Goal: Use online tool/utility: Utilize a website feature to perform a specific function

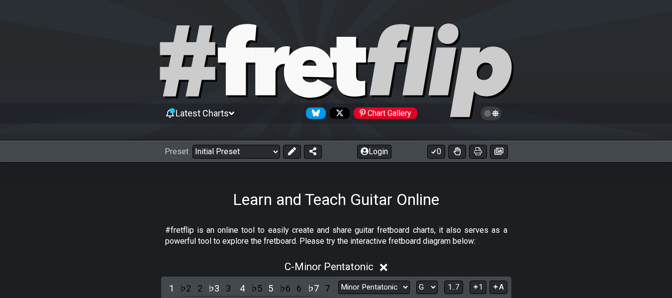
select select "Major / [PERSON_NAME]"
select select "G"
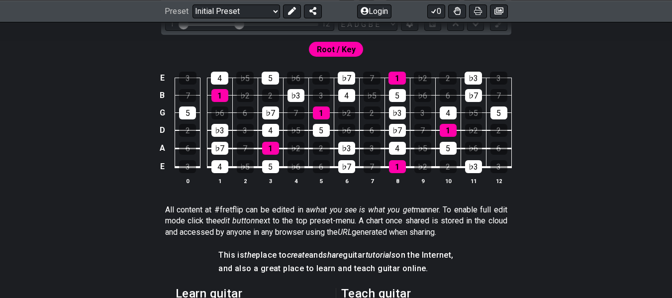
scroll to position [199, 0]
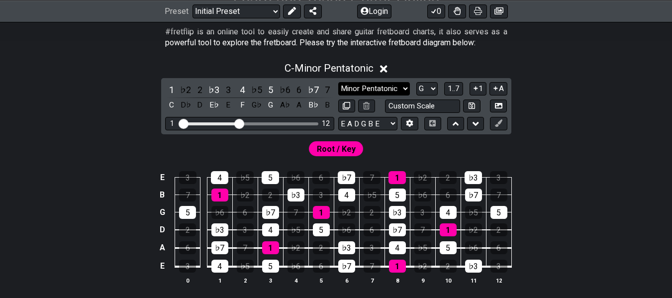
click at [392, 89] on select "Minor Pentatonic Click to edit Minor Pentatonic Major Pentatonic Minor Blues Ma…" at bounding box center [374, 88] width 72 height 13
select select "Major Pentatonic"
click at [338, 82] on select "Minor Pentatonic Click to edit Minor Pentatonic Major Pentatonic Minor Blues Ma…" at bounding box center [374, 88] width 72 height 13
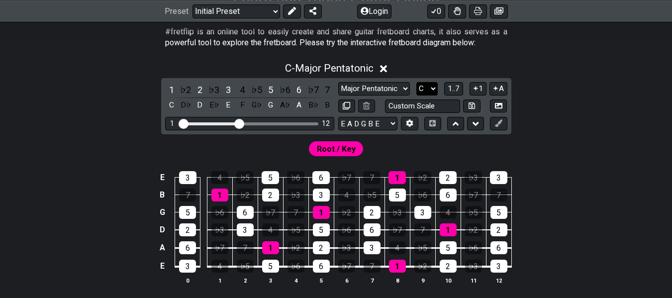
click at [426, 88] on select "A♭ A A♯ B♭ B C C♯ D♭ D D♯ E♭ E F F♯ G♭ G G♯" at bounding box center [426, 88] width 21 height 13
select select "D"
click at [416, 82] on select "A♭ A A♯ B♭ B C C♯ D♭ D D♯ E♭ E F F♯ G♭ G G♯" at bounding box center [426, 88] width 21 height 13
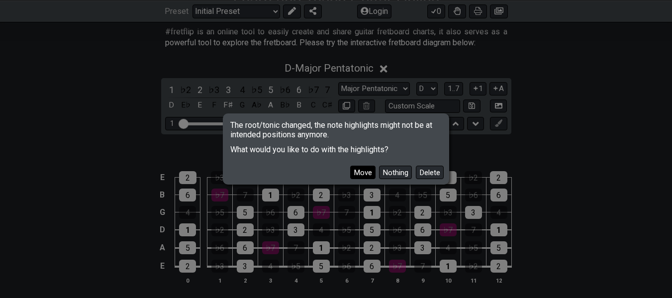
click at [368, 176] on button "Move" at bounding box center [362, 172] width 25 height 13
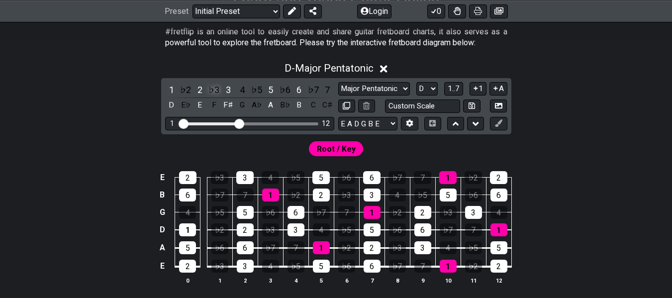
click at [214, 90] on div "♭3" at bounding box center [213, 89] width 13 height 13
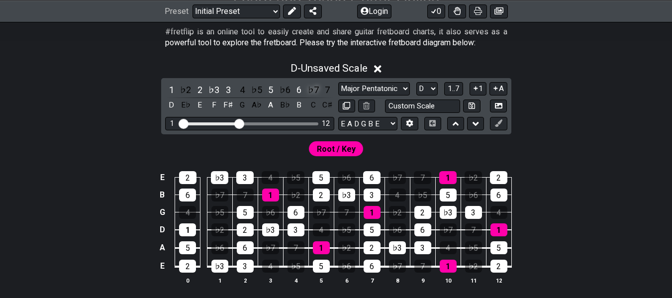
click at [315, 92] on div "♭7" at bounding box center [313, 89] width 13 height 13
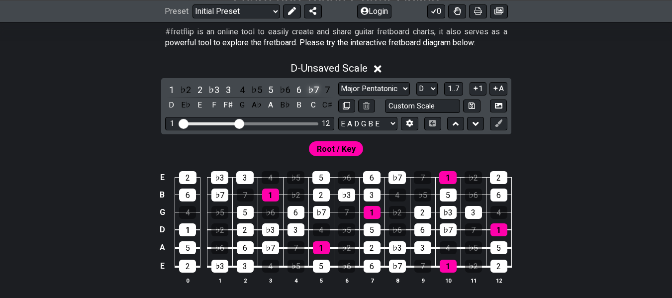
click at [315, 92] on div "♭7" at bounding box center [313, 89] width 13 height 13
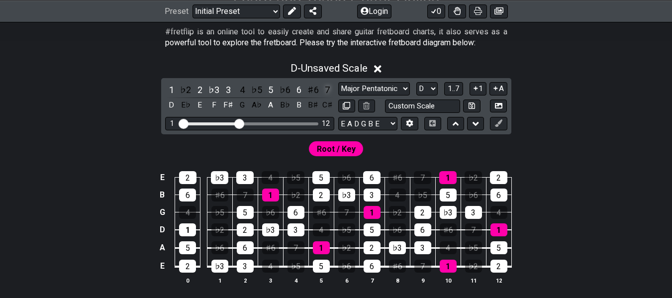
click at [333, 92] on div "7" at bounding box center [327, 89] width 13 height 13
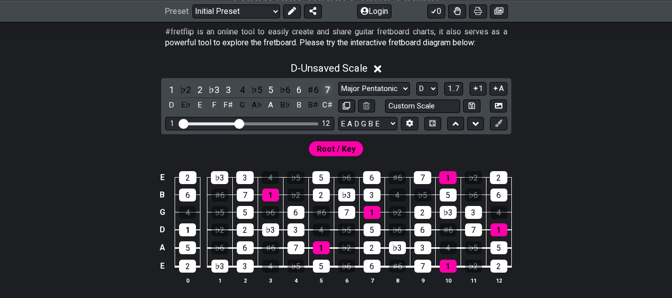
click at [333, 92] on div "7" at bounding box center [327, 89] width 13 height 13
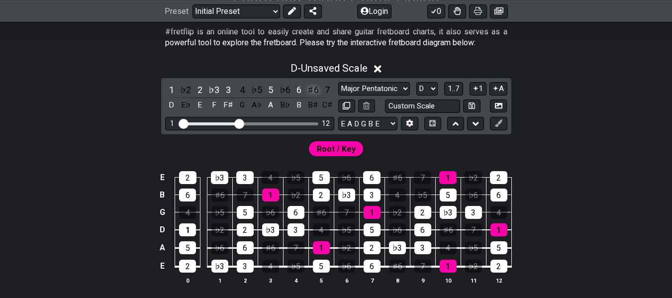
click at [315, 90] on div "♯6" at bounding box center [313, 89] width 13 height 13
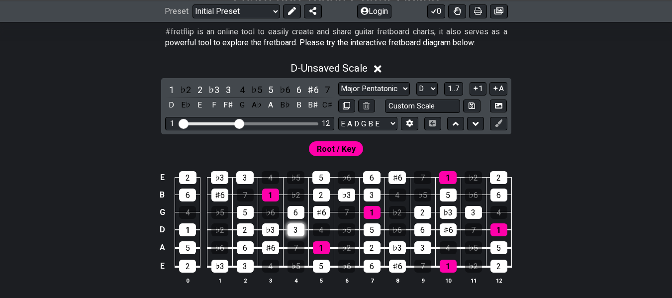
click at [291, 231] on div "3" at bounding box center [296, 229] width 17 height 13
click at [380, 70] on icon at bounding box center [377, 68] width 7 height 7
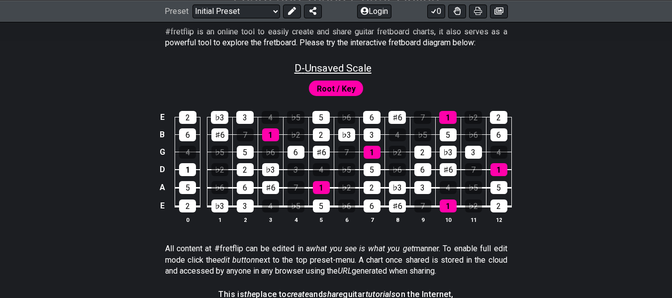
click at [324, 65] on span "D - Unsaved Scale" at bounding box center [333, 68] width 77 height 12
select select "Major Pentatonic"
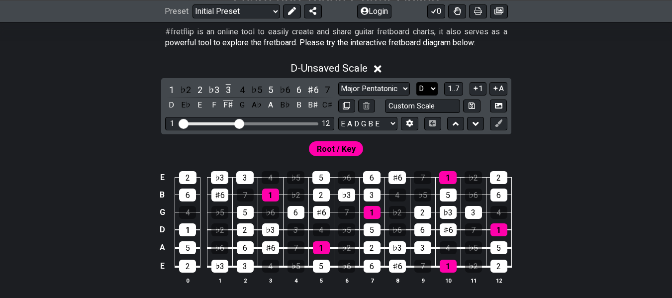
click at [429, 91] on select "A♭ A A♯ B♭ B C C♯ D♭ D D♯ E♭ E F F♯ G♭ G G♯" at bounding box center [426, 88] width 21 height 13
select select "G"
click at [416, 82] on select "A♭ A A♯ B♭ B C C♯ D♭ D D♯ E♭ E F F♯ G♭ G G♯" at bounding box center [426, 88] width 21 height 13
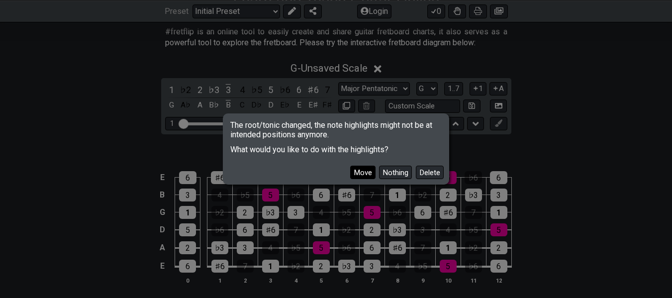
click at [361, 176] on button "Move" at bounding box center [362, 172] width 25 height 13
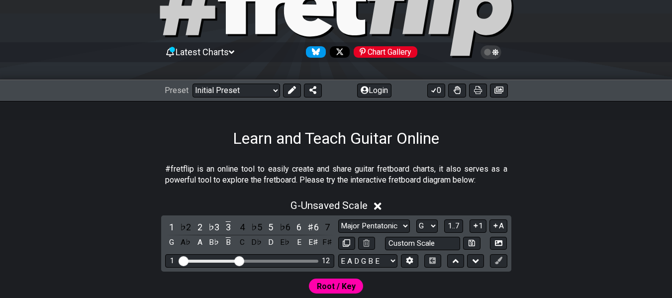
scroll to position [210, 0]
